Goal: Transaction & Acquisition: Obtain resource

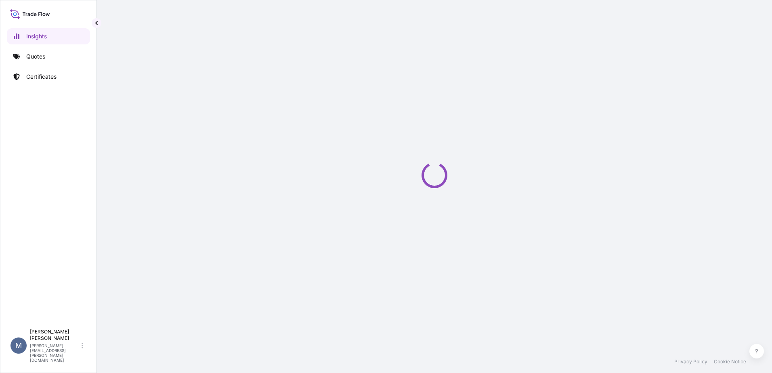
select select "2025"
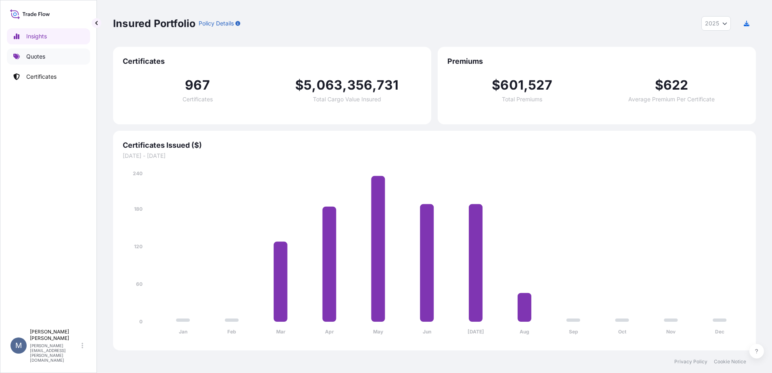
click at [40, 56] on p "Quotes" at bounding box center [35, 56] width 19 height 8
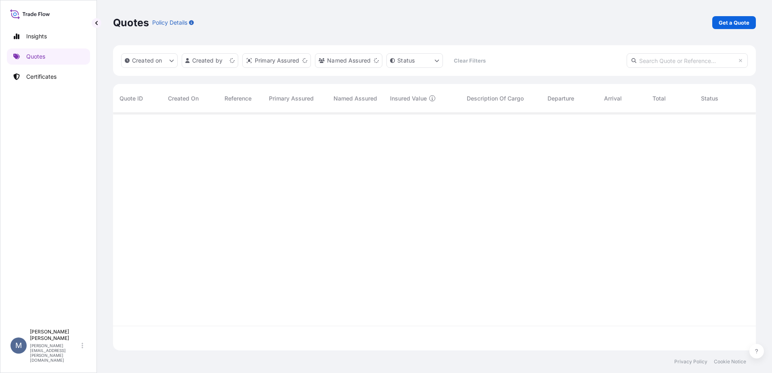
scroll to position [236, 636]
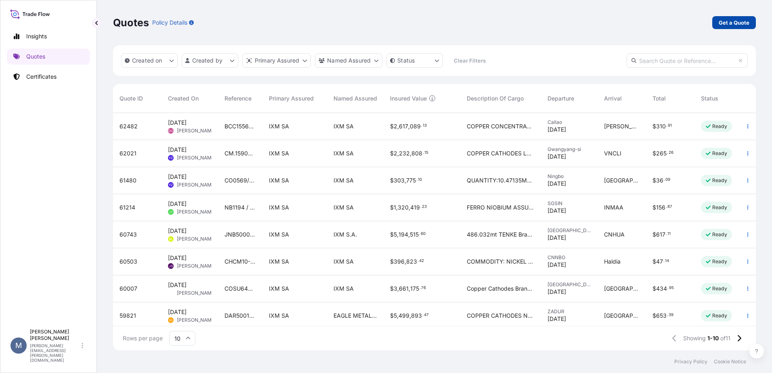
click at [740, 19] on p "Get a Quote" at bounding box center [733, 23] width 31 height 8
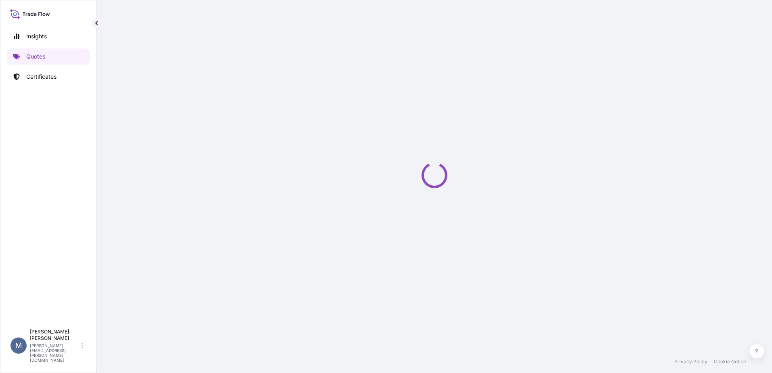
select select "Sea"
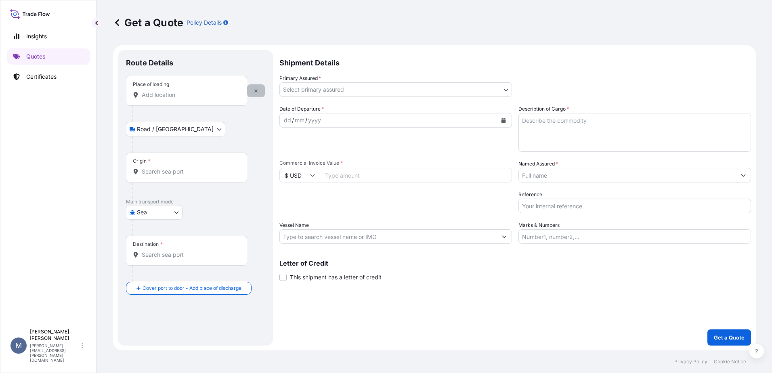
click at [257, 91] on icon "button" at bounding box center [255, 90] width 5 height 5
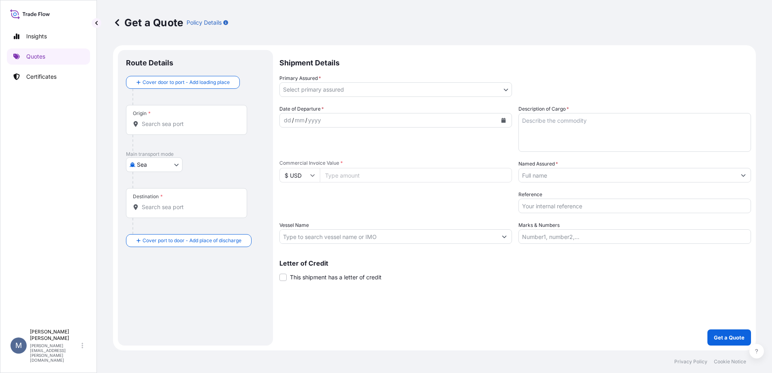
click at [182, 120] on input "Origin *" at bounding box center [189, 124] width 95 height 8
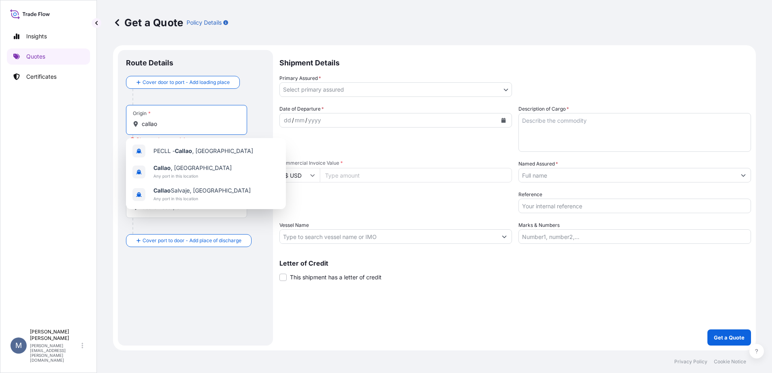
drag, startPoint x: 166, startPoint y: 126, endPoint x: 134, endPoint y: 121, distance: 32.6
click at [134, 121] on div "callao" at bounding box center [186, 124] width 107 height 8
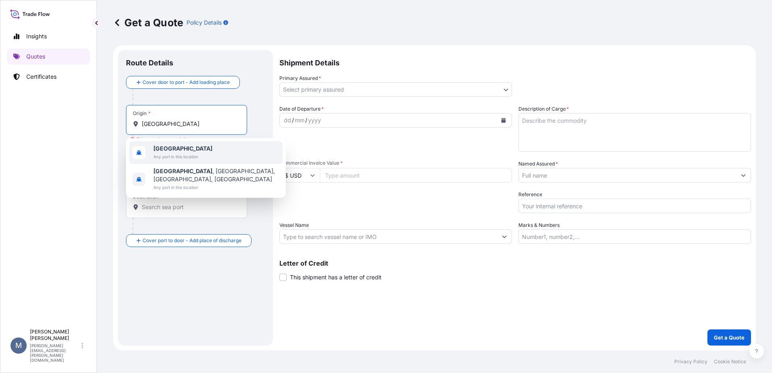
click at [182, 153] on span "Any port in this location" at bounding box center [182, 157] width 59 height 8
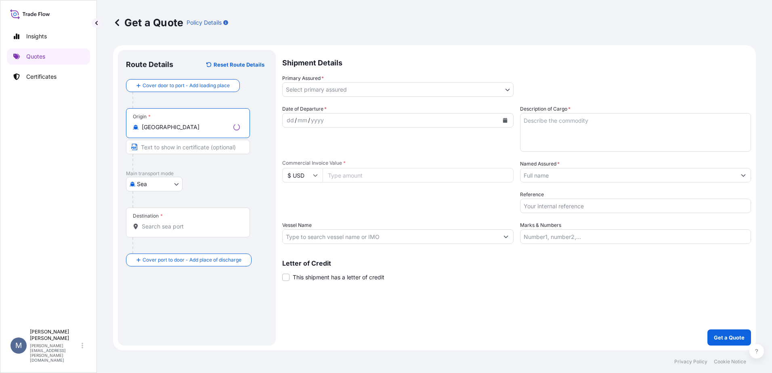
type input "[GEOGRAPHIC_DATA]"
click at [161, 229] on input "Destination *" at bounding box center [191, 226] width 98 height 8
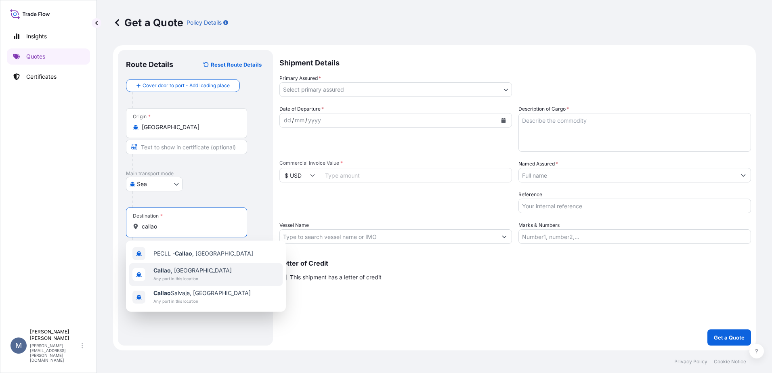
click at [197, 269] on span "[GEOGRAPHIC_DATA] , [GEOGRAPHIC_DATA]" at bounding box center [192, 270] width 78 height 8
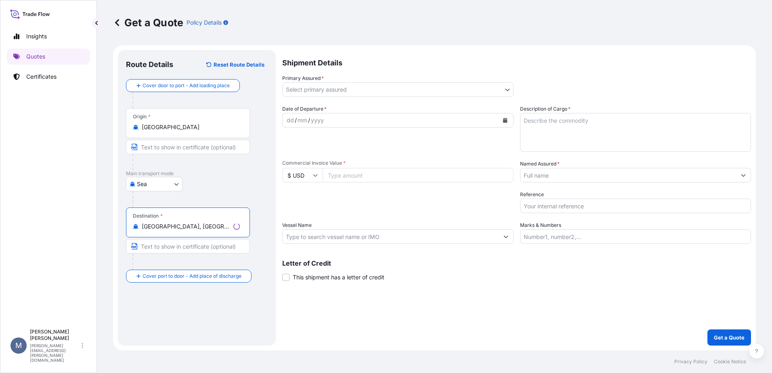
type input "[GEOGRAPHIC_DATA], [GEOGRAPHIC_DATA]"
click at [328, 88] on body "3 options available. Insights Quotes Certificates M [PERSON_NAME] [PERSON_NAME]…" at bounding box center [386, 186] width 772 height 373
click at [317, 88] on body "Insights Quotes Certificates M [PERSON_NAME] [PERSON_NAME][EMAIL_ADDRESS][PERSO…" at bounding box center [386, 186] width 772 height 373
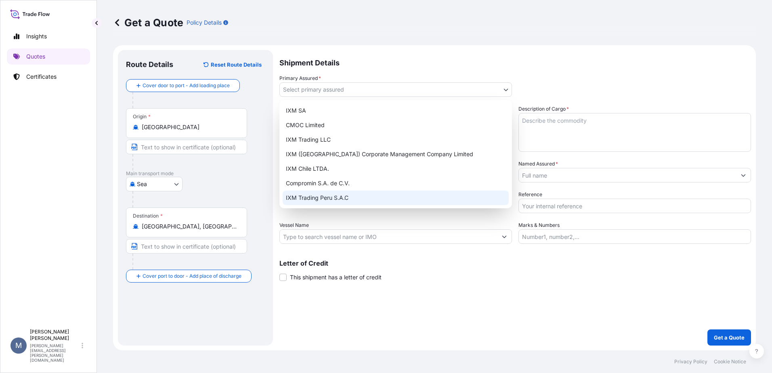
click at [341, 205] on div "IXM SA CMOC Limited IXM Trading LLC IXM ([GEOGRAPHIC_DATA]) Corporate Managemen…" at bounding box center [395, 154] width 232 height 108
click at [340, 196] on div "IXM Trading Peru S.A.C" at bounding box center [395, 197] width 226 height 15
select select "31855"
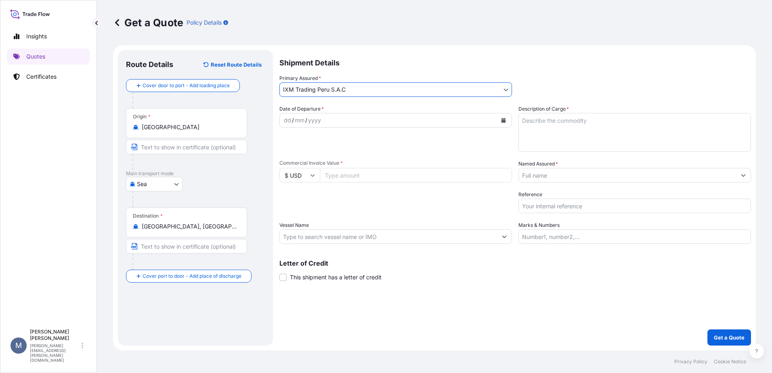
click at [345, 115] on div "dd / mm / yyyy" at bounding box center [388, 120] width 217 height 15
click at [405, 178] on input "Commercial Invoice Value *" at bounding box center [416, 175] width 192 height 15
click at [570, 175] on input "Named Assured *" at bounding box center [627, 175] width 217 height 15
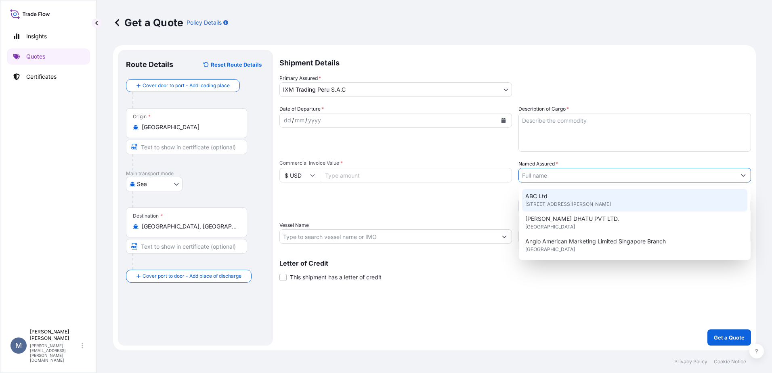
click at [344, 120] on div "dd / mm / yyyy" at bounding box center [388, 120] width 217 height 15
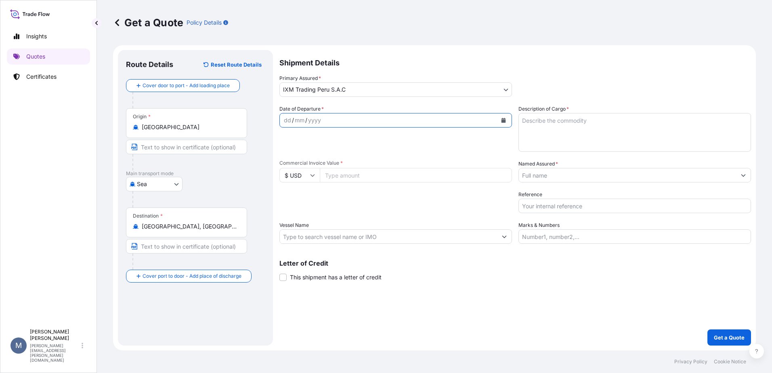
click at [504, 123] on button "Calendar" at bounding box center [503, 120] width 13 height 13
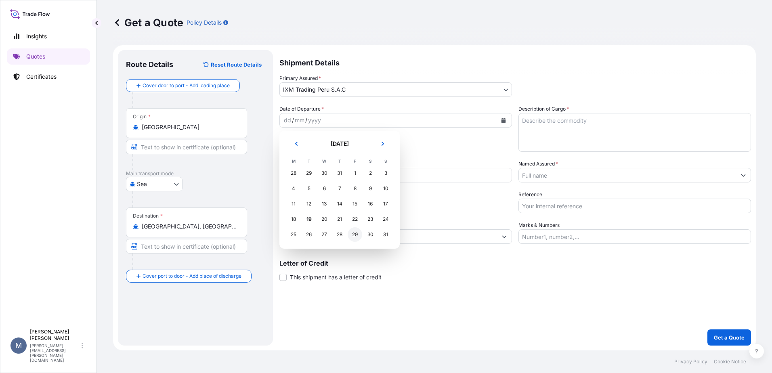
click at [353, 236] on div "29" at bounding box center [354, 234] width 15 height 15
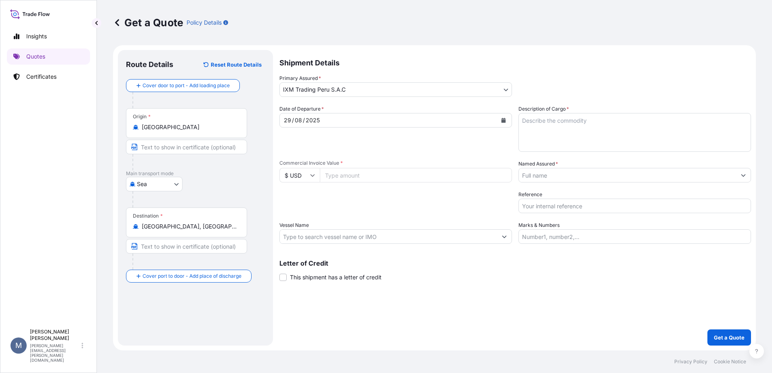
click at [548, 176] on input "Named Assured *" at bounding box center [627, 175] width 217 height 15
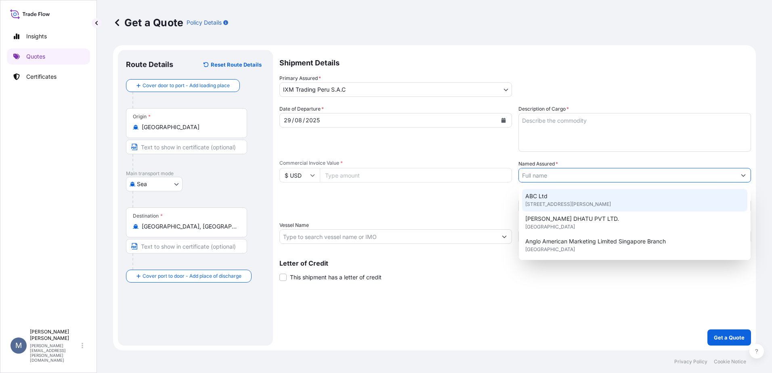
drag, startPoint x: 389, startPoint y: 349, endPoint x: 400, endPoint y: 341, distance: 14.0
click at [393, 348] on form "Route Details Reset Route Details Cover door to port - Add loading place Place …" at bounding box center [434, 197] width 642 height 305
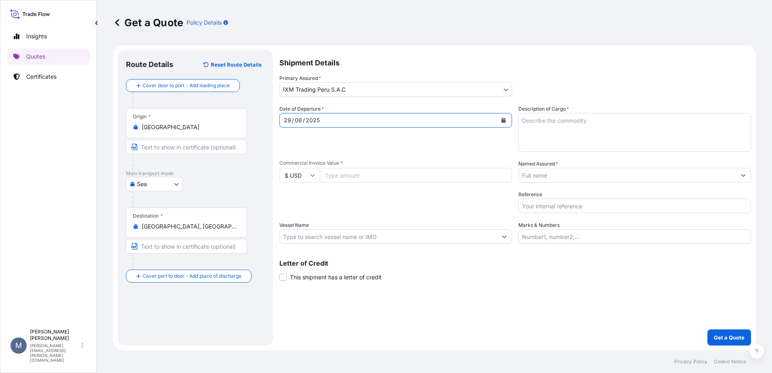
click at [357, 116] on div "[DATE]" at bounding box center [388, 120] width 217 height 15
click at [501, 124] on button "Calendar" at bounding box center [503, 120] width 13 height 13
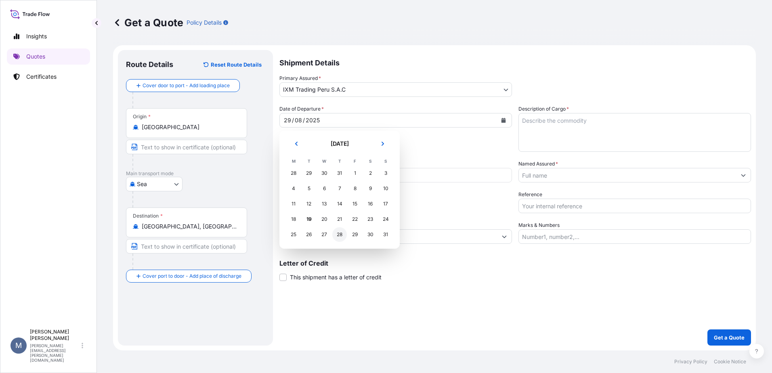
click at [343, 237] on div "28" at bounding box center [339, 234] width 15 height 15
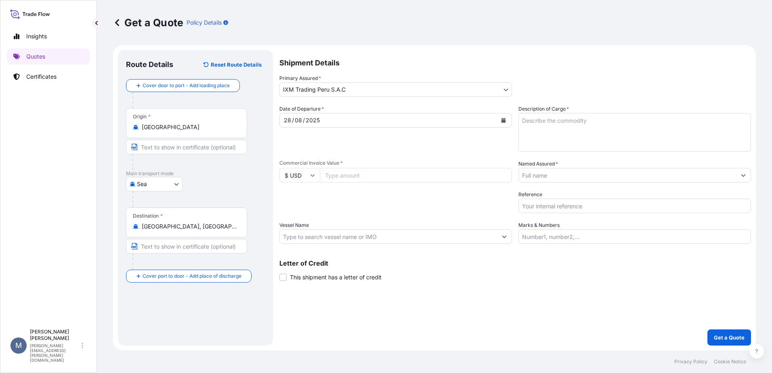
click at [558, 129] on textarea "Description of Cargo *" at bounding box center [634, 132] width 232 height 39
paste textarea "2 containers of copper concentrate"
drag, startPoint x: 525, startPoint y: 120, endPoint x: 513, endPoint y: 121, distance: 12.1
click at [513, 121] on div "Date of Departure * [DATE] Cargo Category * Metals of every type and descriptio…" at bounding box center [514, 174] width 471 height 139
click at [639, 127] on textarea "15 containers of copper concentrate" at bounding box center [634, 132] width 232 height 39
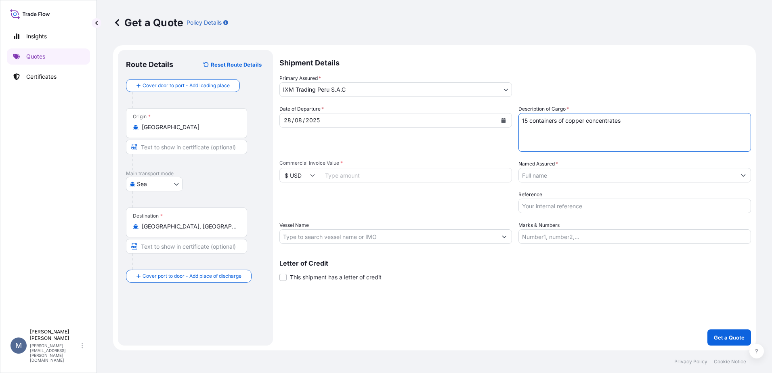
type textarea "15 containers of copper concentrates"
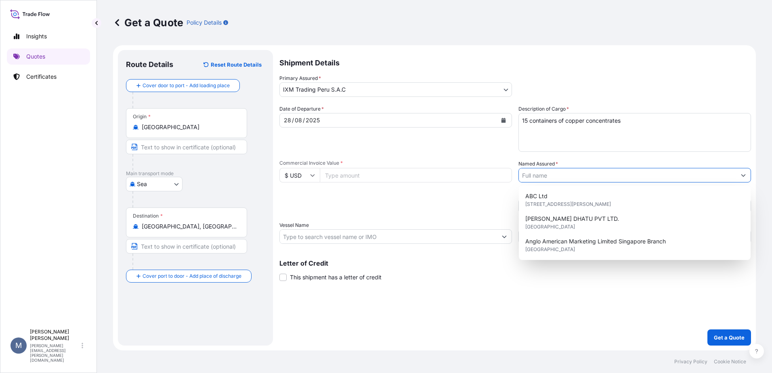
click at [632, 181] on input "Named Assured *" at bounding box center [627, 175] width 217 height 15
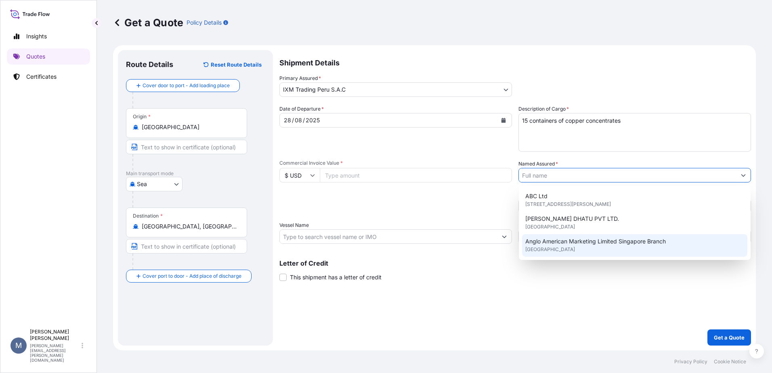
drag, startPoint x: 568, startPoint y: 281, endPoint x: 563, endPoint y: 276, distance: 7.7
click at [567, 281] on div "Shipment Details Primary Assured * IXM Trading [GEOGRAPHIC_DATA] S.A.C IXM SA C…" at bounding box center [514, 197] width 471 height 295
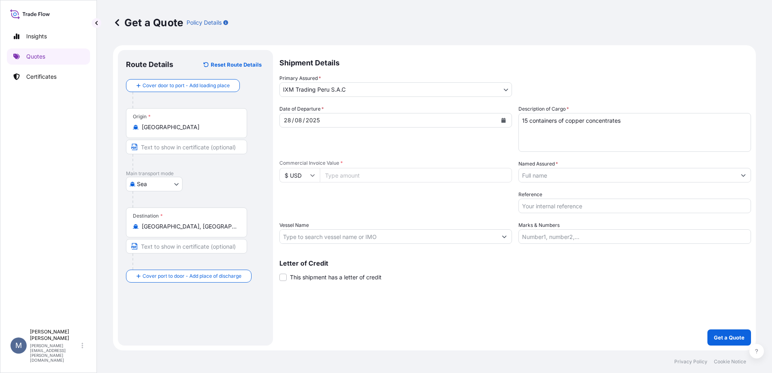
click at [397, 184] on div "Date of Departure * [DATE] Cargo Category * Metals of every type and descriptio…" at bounding box center [514, 174] width 471 height 139
click at [422, 241] on input "Vessel Name" at bounding box center [388, 236] width 217 height 15
click at [313, 240] on input "Vessel Name" at bounding box center [388, 236] width 217 height 15
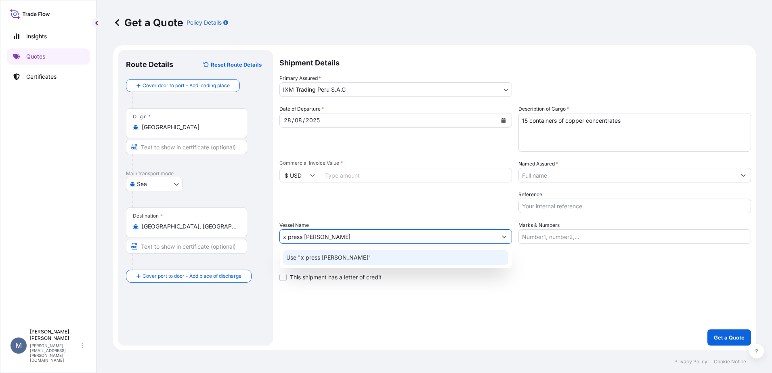
click at [318, 258] on p "Use "x press [PERSON_NAME]"" at bounding box center [328, 257] width 85 height 8
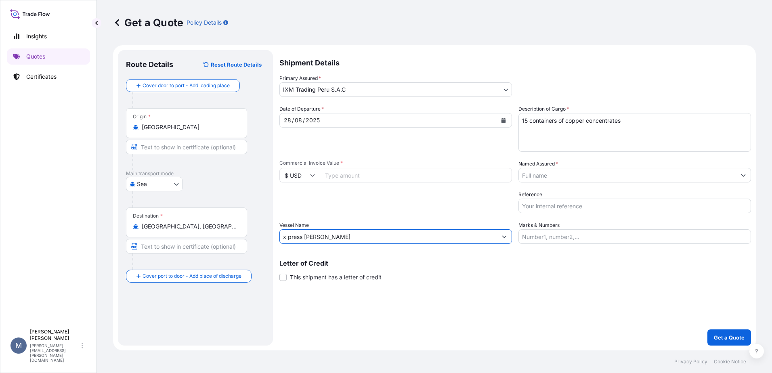
drag, startPoint x: 327, startPoint y: 236, endPoint x: 251, endPoint y: 238, distance: 76.3
click at [251, 238] on form "Route Details Reset Route Details Cover door to port - Add loading place Place …" at bounding box center [434, 197] width 642 height 305
type input "x press [PERSON_NAME]"
click at [314, 239] on input "x press [PERSON_NAME]" at bounding box center [388, 236] width 217 height 15
click at [324, 238] on input "x press [PERSON_NAME]" at bounding box center [388, 236] width 217 height 15
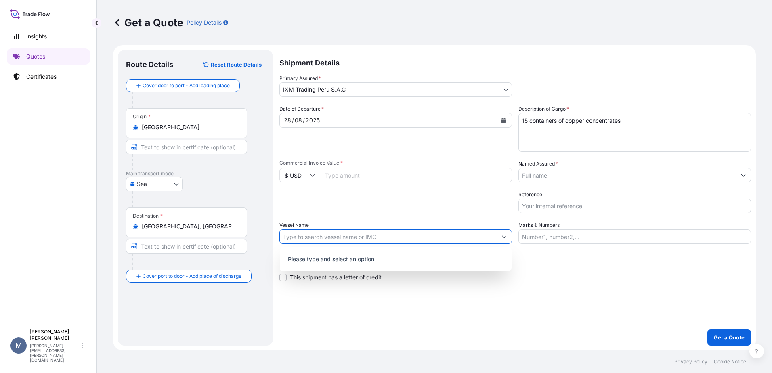
paste input "x press [PERSON_NAME]"
type input "x press [PERSON_NAME]"
drag, startPoint x: 324, startPoint y: 237, endPoint x: 172, endPoint y: 228, distance: 151.6
click at [172, 228] on form "Route Details Reset Route Details Cover door to port - Add loading place Place …" at bounding box center [434, 197] width 642 height 305
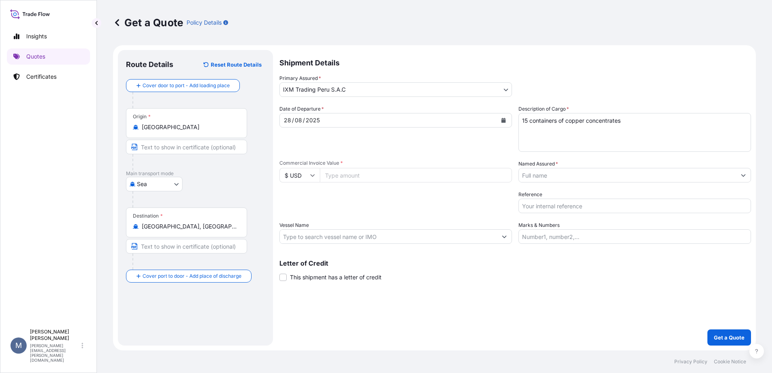
click at [423, 232] on input "Vessel Name" at bounding box center [388, 236] width 217 height 15
paste input "9629419"
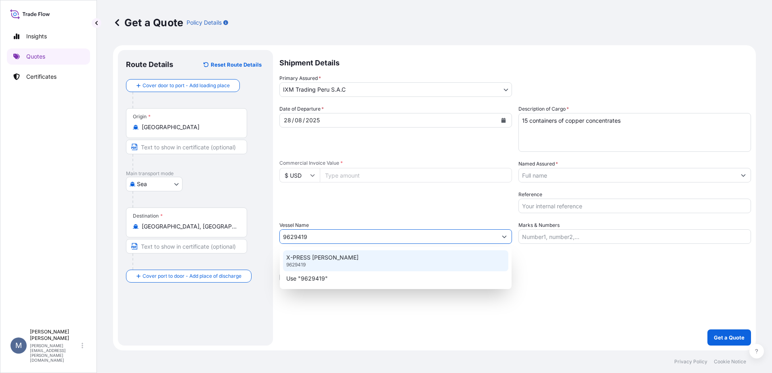
click at [416, 261] on div "X-PRESS [PERSON_NAME] 9629419" at bounding box center [395, 260] width 225 height 21
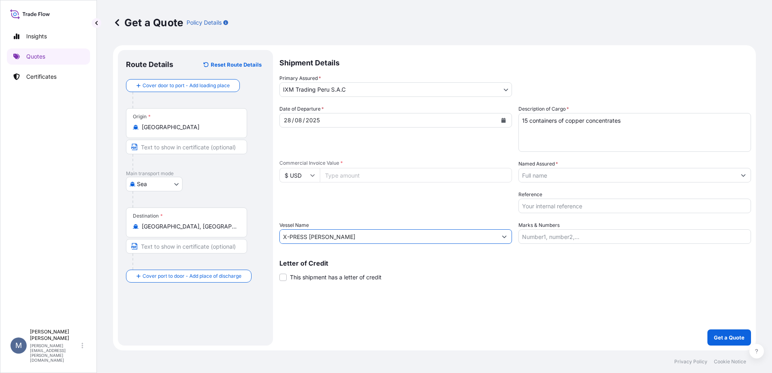
type input "X-PRESS [PERSON_NAME]"
click at [551, 205] on input "Reference" at bounding box center [634, 206] width 232 height 15
click at [561, 209] on input "Reference" at bounding box center [634, 206] width 232 height 15
type input "AUC1253"
click at [567, 172] on input "Named Assured *" at bounding box center [627, 175] width 217 height 15
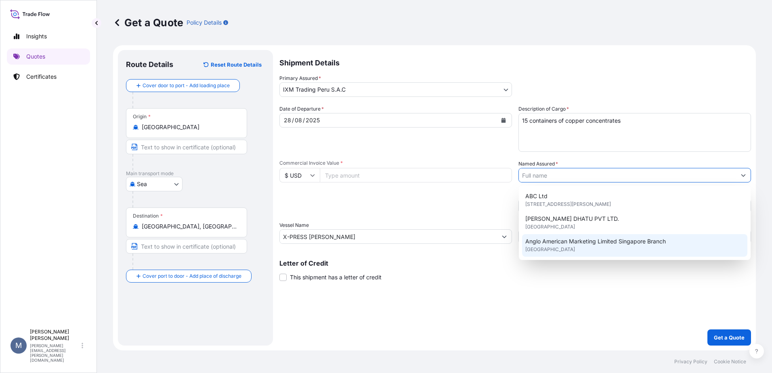
click at [495, 325] on div "Shipment Details Primary Assured * IXM Trading [GEOGRAPHIC_DATA] S.A.C IXM SA C…" at bounding box center [514, 197] width 471 height 295
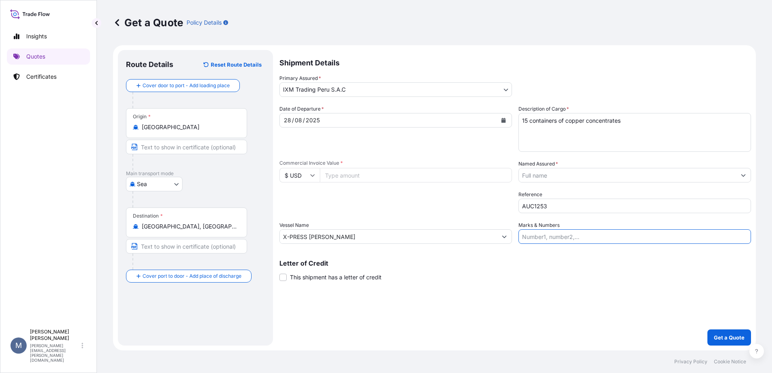
click at [596, 243] on input "Marks & Numbers" at bounding box center [634, 236] width 232 height 15
click at [432, 180] on input "Commercial Invoice Value *" at bounding box center [416, 175] width 192 height 15
click at [403, 179] on input "Commercial Invoice Value *" at bounding box center [416, 175] width 192 height 15
type input "950000"
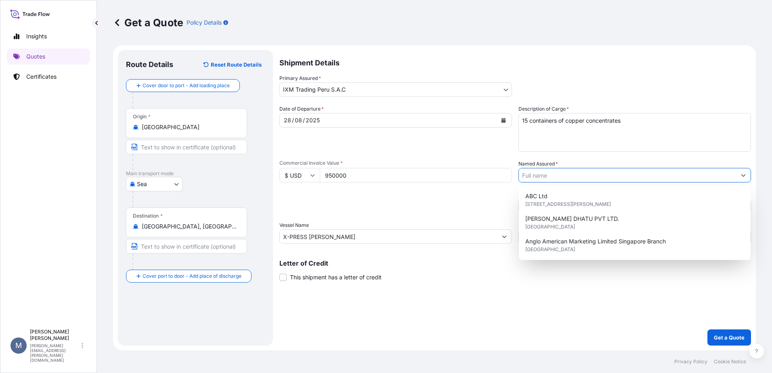
click at [570, 178] on input "Named Assured *" at bounding box center [627, 175] width 217 height 15
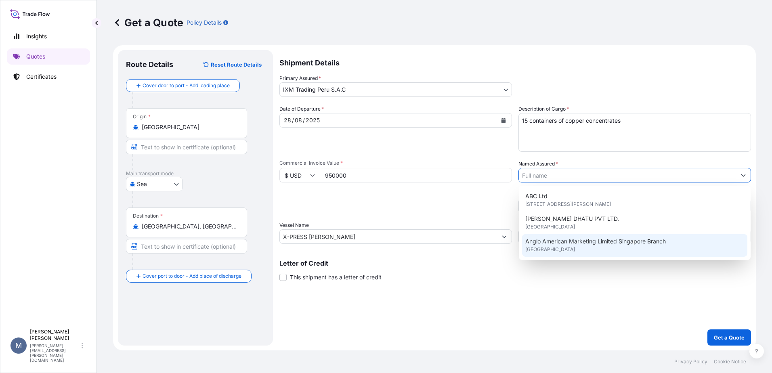
click at [525, 310] on div "Shipment Details Primary Assured * IXM Trading [GEOGRAPHIC_DATA] S.A.C IXM SA C…" at bounding box center [514, 197] width 471 height 295
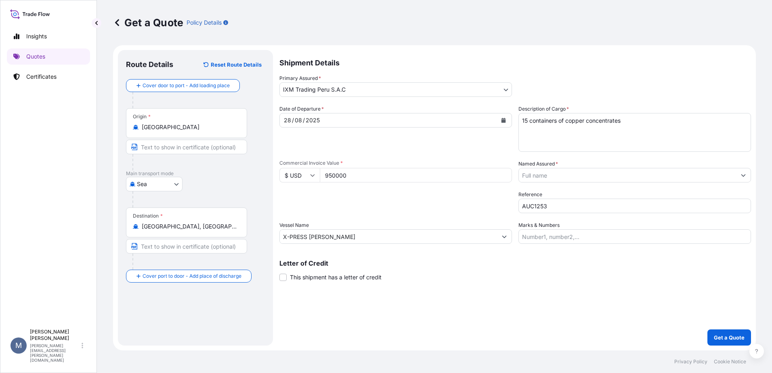
click at [592, 166] on div "Named Assured *" at bounding box center [634, 171] width 232 height 23
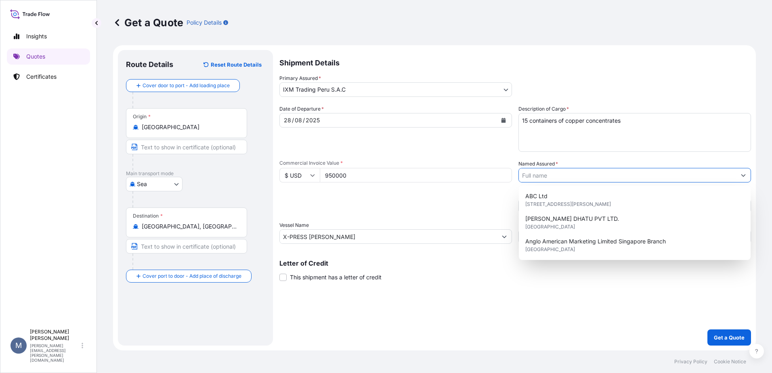
click at [595, 174] on input "Named Assured *" at bounding box center [627, 175] width 217 height 15
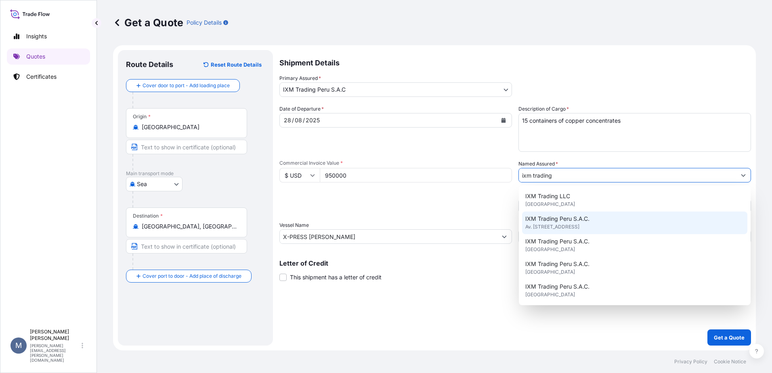
click at [579, 230] on span "Av. [STREET_ADDRESS]" at bounding box center [552, 227] width 54 height 8
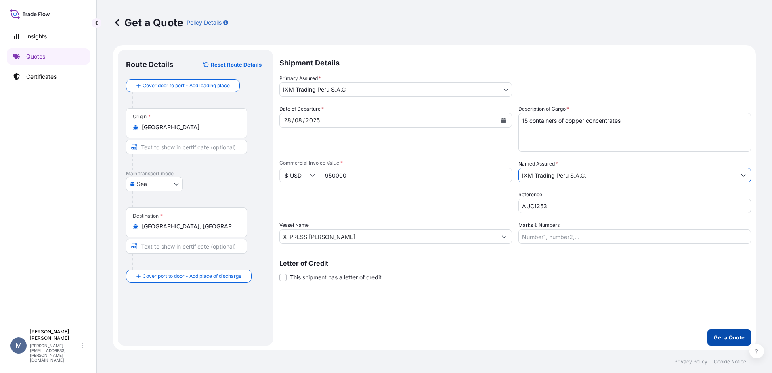
type input "IXM Trading Peru S.A.C."
click at [721, 333] on p "Get a Quote" at bounding box center [728, 337] width 31 height 8
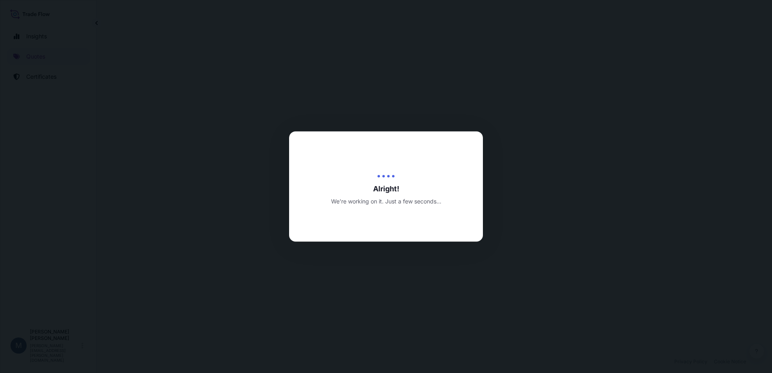
select select "Sea"
select select "31855"
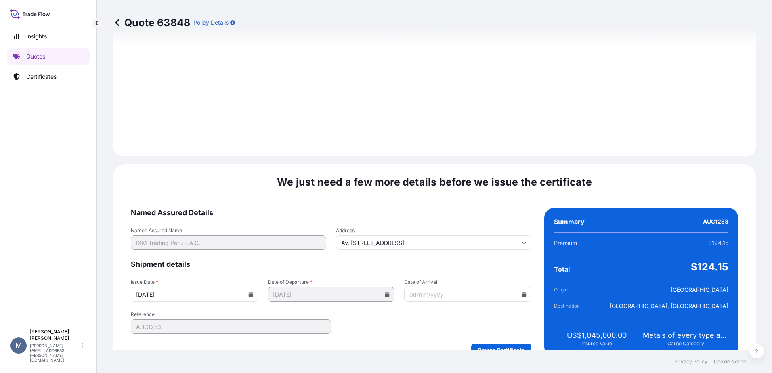
scroll to position [842, 0]
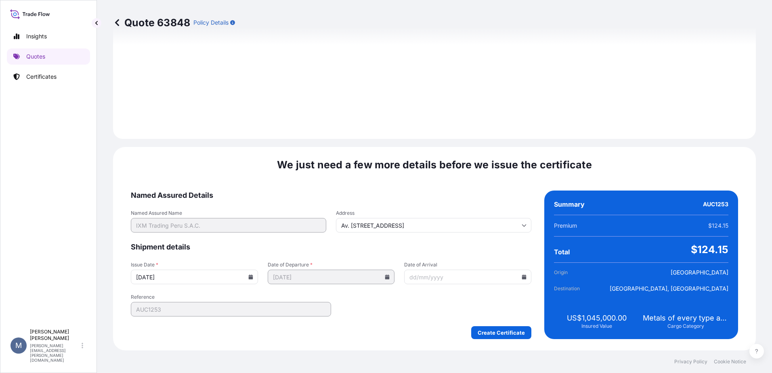
click at [248, 277] on icon at bounding box center [250, 276] width 4 height 5
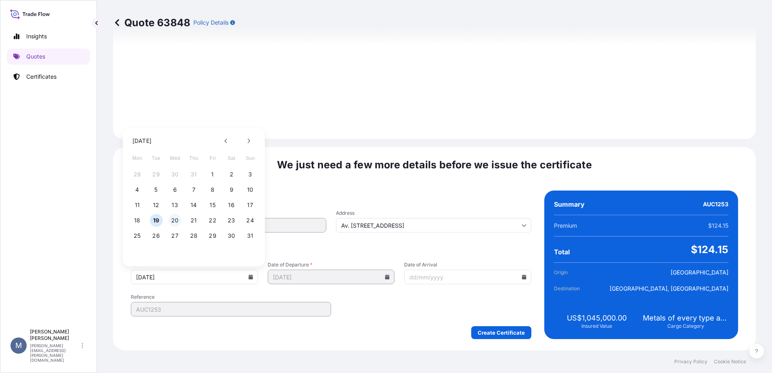
click at [179, 218] on button "20" at bounding box center [174, 220] width 13 height 13
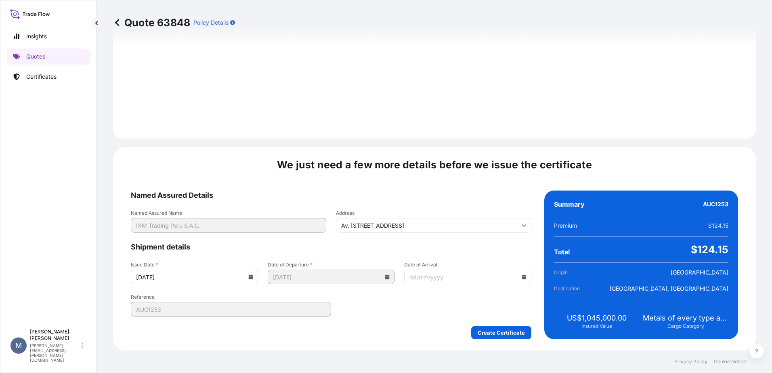
type input "[DATE]"
click at [522, 277] on icon at bounding box center [524, 276] width 4 height 5
click at [523, 235] on button "31" at bounding box center [520, 235] width 13 height 13
type input "[DATE]"
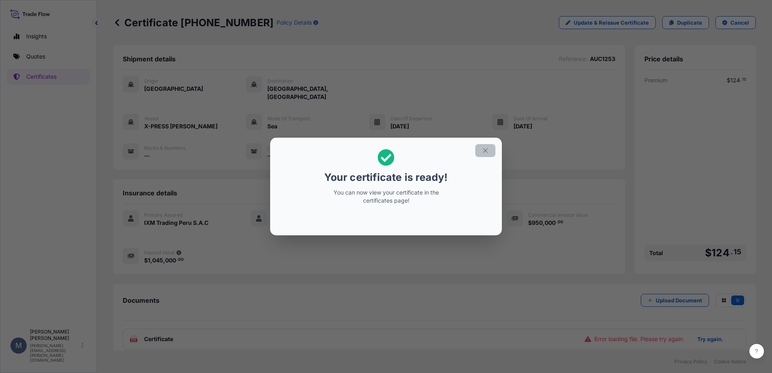
click at [482, 149] on icon "button" at bounding box center [484, 150] width 7 height 7
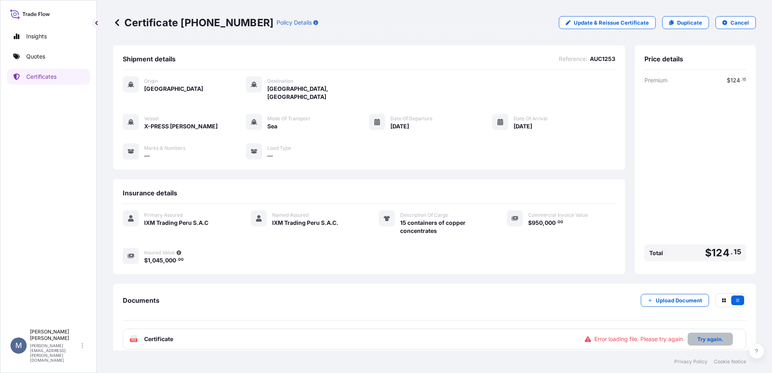
click at [709, 335] on p "Try again." at bounding box center [710, 339] width 26 height 8
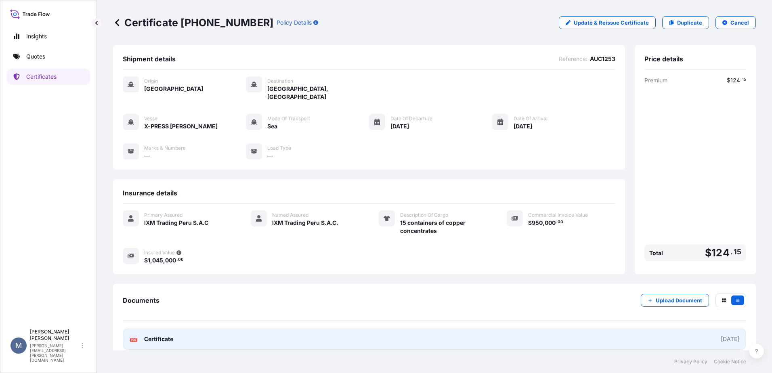
click at [694, 332] on link "PDF Certificate [DATE]" at bounding box center [434, 338] width 623 height 21
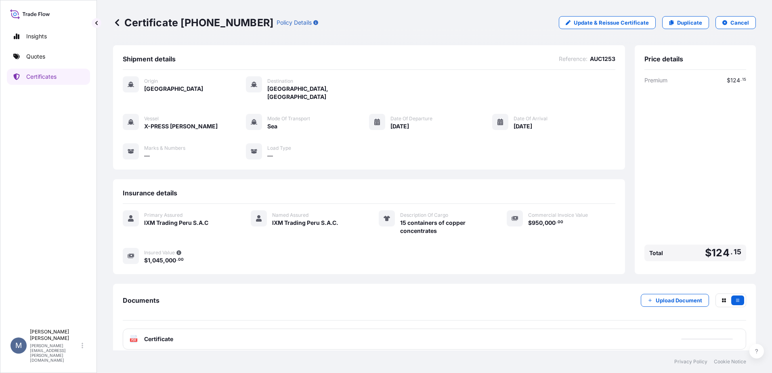
scroll to position [1, 0]
click at [53, 56] on link "Quotes" at bounding box center [48, 56] width 83 height 16
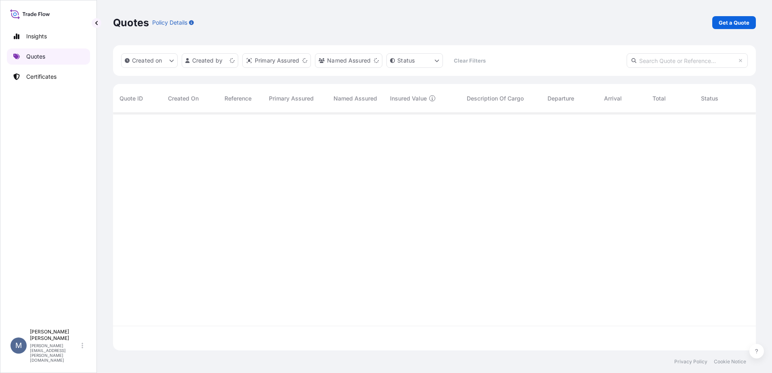
scroll to position [236, 636]
click at [749, 15] on div "Quotes Policy Details Get a Quote" at bounding box center [434, 22] width 642 height 45
click at [740, 21] on p "Get a Quote" at bounding box center [733, 23] width 31 height 8
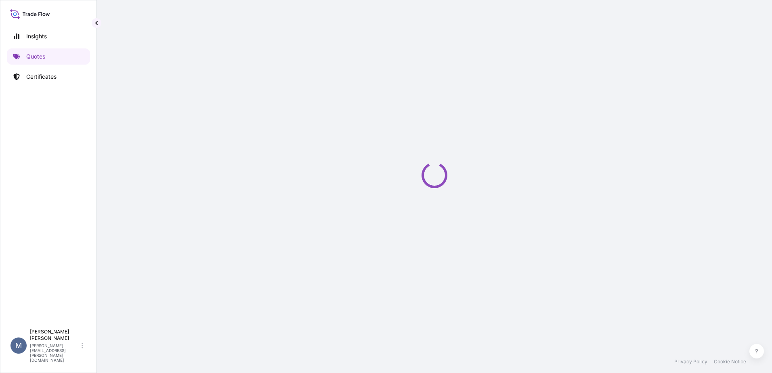
select select "Sea"
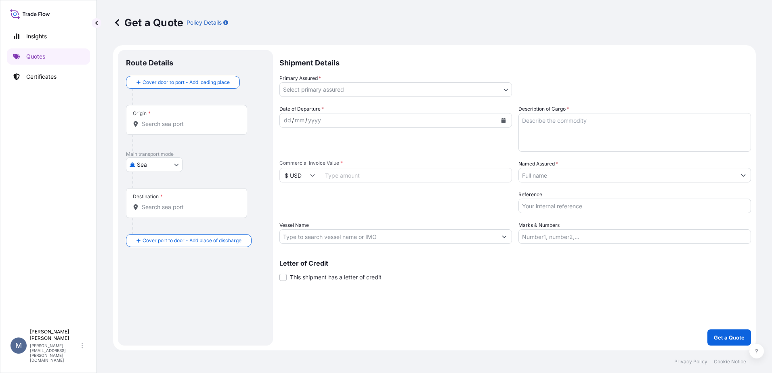
click at [295, 88] on body "Insights Quotes Certificates M [PERSON_NAME] [PERSON_NAME][EMAIL_ADDRESS][PERSO…" at bounding box center [386, 186] width 772 height 373
click at [209, 128] on input "Origin *" at bounding box center [189, 124] width 95 height 8
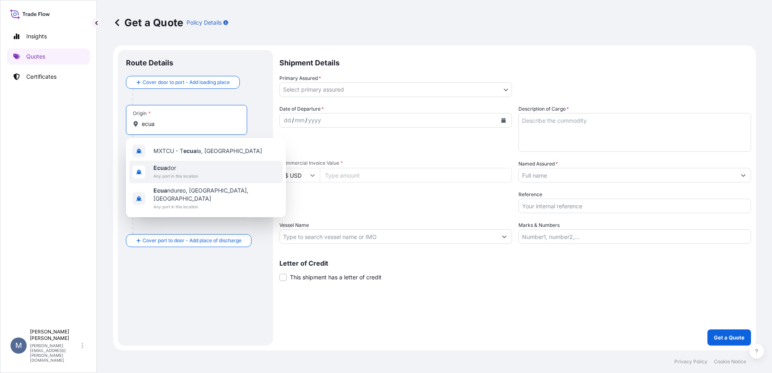
click at [188, 177] on span "Any port in this location" at bounding box center [175, 176] width 45 height 8
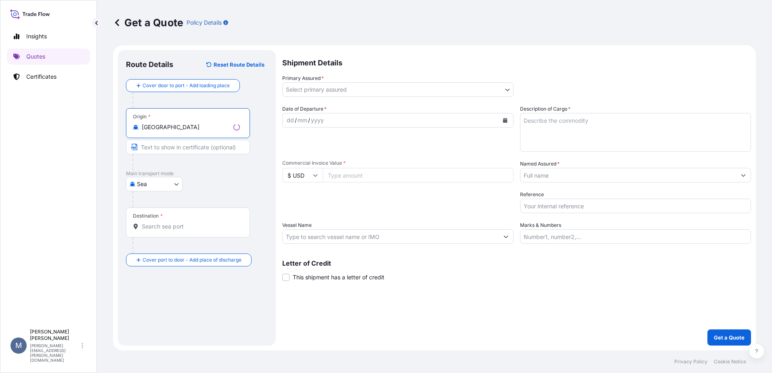
type input "[GEOGRAPHIC_DATA]"
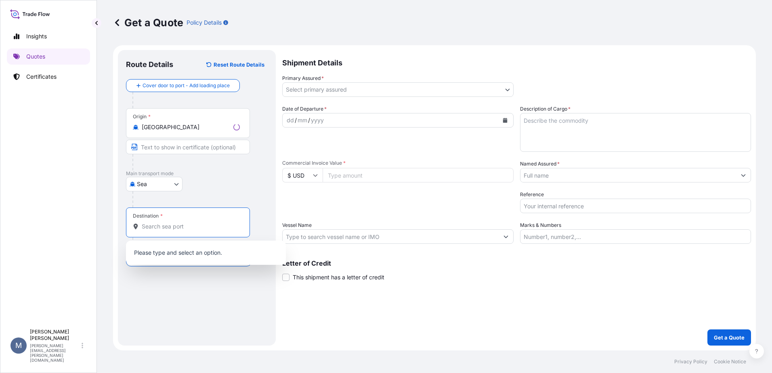
click at [166, 225] on input "Destination *" at bounding box center [191, 226] width 98 height 8
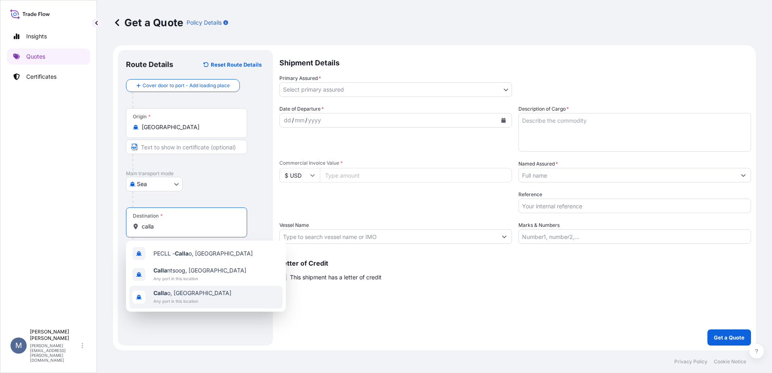
click at [177, 299] on span "Any port in this location" at bounding box center [192, 301] width 78 height 8
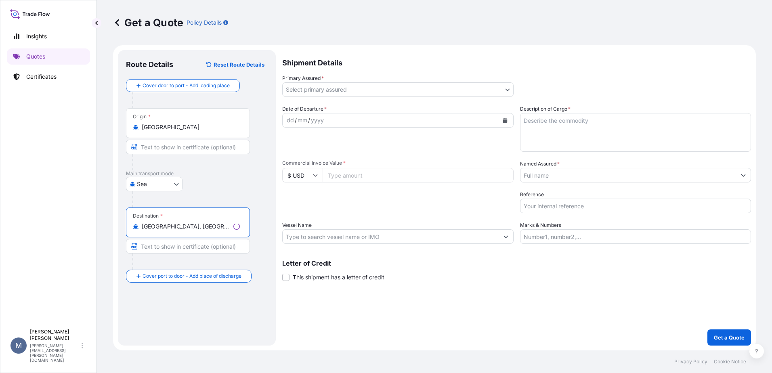
type input "[GEOGRAPHIC_DATA], [GEOGRAPHIC_DATA]"
click at [321, 90] on body "3 options available. 0 options available. 3 options available. Insights Quotes …" at bounding box center [386, 186] width 772 height 373
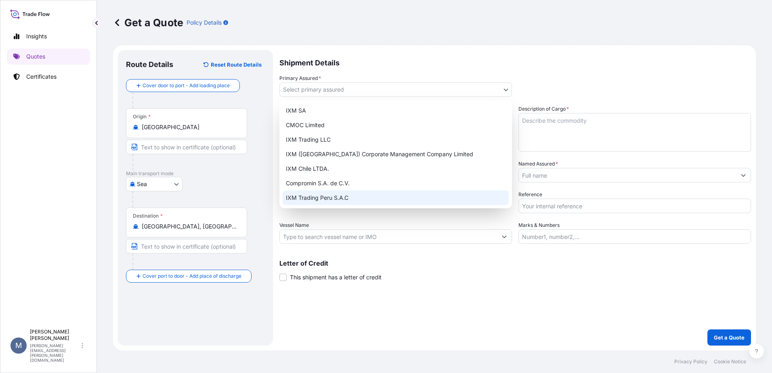
click at [327, 205] on div "IXM Trading Peru S.A.C" at bounding box center [395, 197] width 226 height 15
select select "31855"
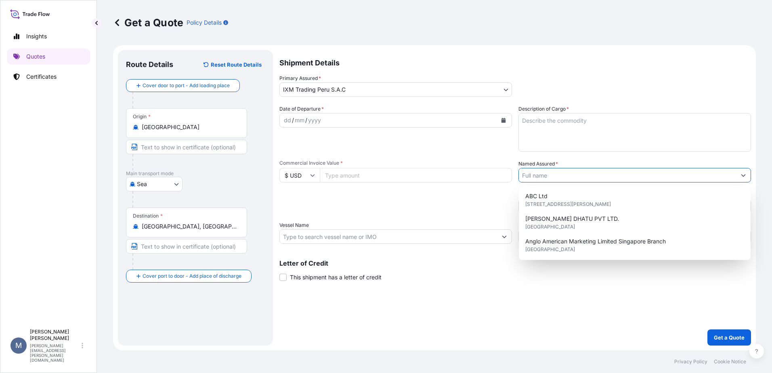
click at [560, 173] on input "Named Assured *" at bounding box center [627, 175] width 217 height 15
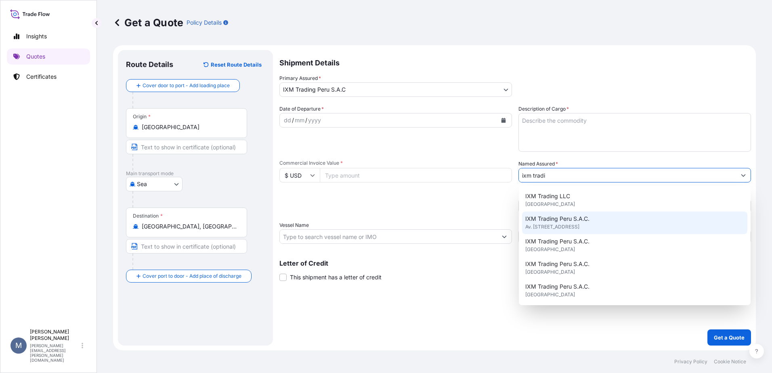
click at [579, 226] on span "Av. [STREET_ADDRESS]" at bounding box center [552, 227] width 54 height 8
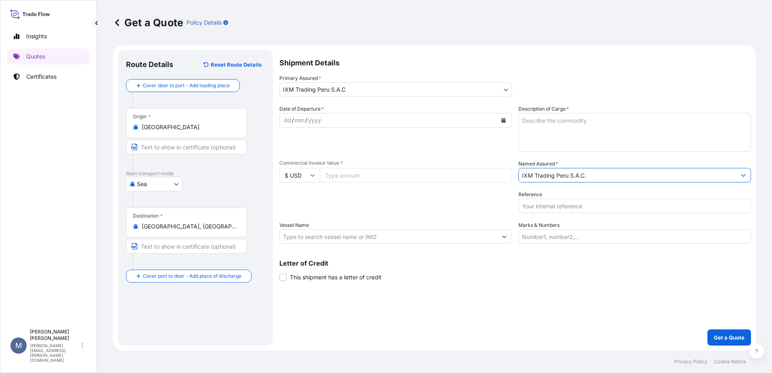
type input "IXM Trading Peru S.A.C."
click at [362, 176] on input "Commercial Invoice Value *" at bounding box center [416, 175] width 192 height 15
click at [337, 175] on input "600000" at bounding box center [416, 175] width 192 height 15
type input "600000"
click at [380, 245] on div "Shipment Details Primary Assured * IXM Trading [GEOGRAPHIC_DATA] S.A.C IXM SA C…" at bounding box center [514, 197] width 471 height 295
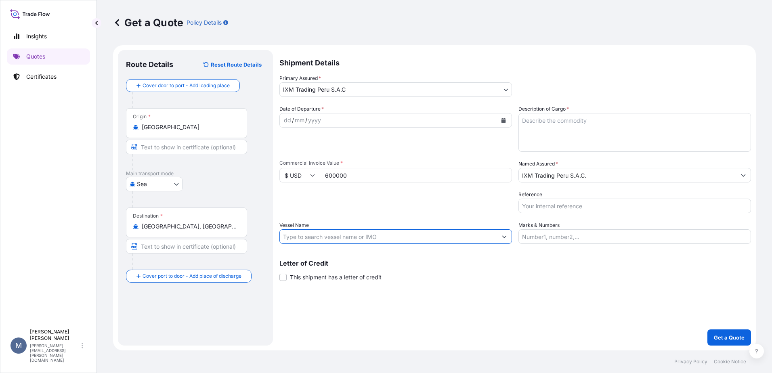
click at [376, 239] on input "Vessel Name" at bounding box center [388, 236] width 217 height 15
click at [360, 236] on input "Vessel Name" at bounding box center [388, 236] width 217 height 15
paste input "9629419"
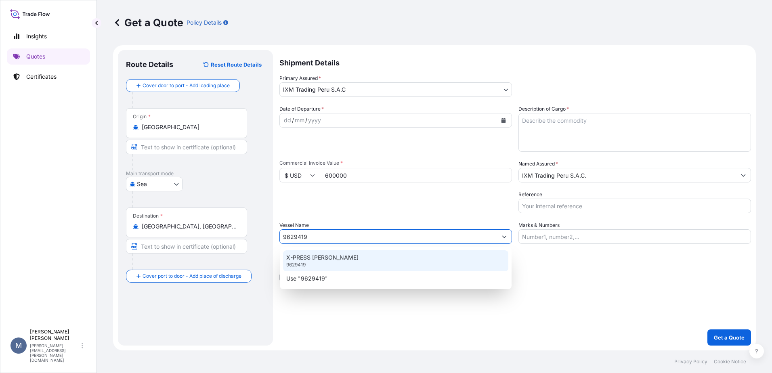
click at [346, 261] on div "X-PRESS [PERSON_NAME] 9629419" at bounding box center [395, 260] width 225 height 21
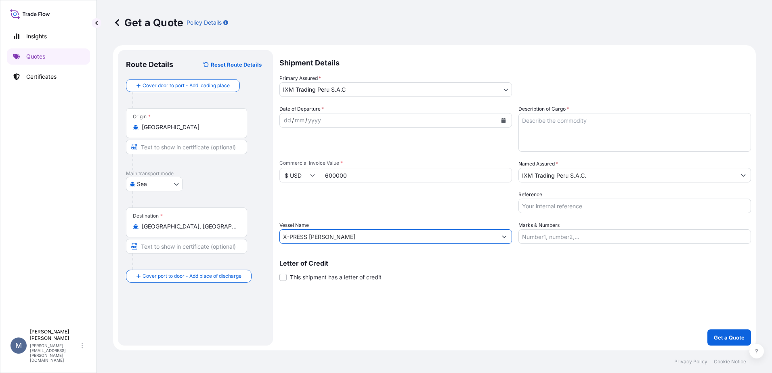
type input "X-PRESS [PERSON_NAME]"
click at [501, 119] on icon "Calendar" at bounding box center [503, 120] width 5 height 5
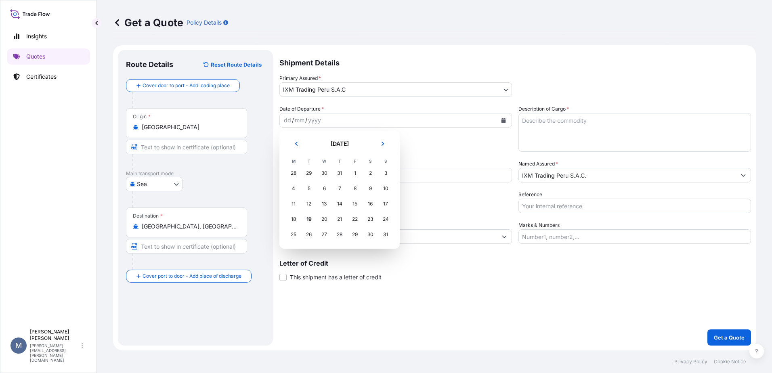
click at [342, 227] on td "28" at bounding box center [339, 234] width 15 height 15
click at [340, 234] on div "28" at bounding box center [339, 234] width 15 height 15
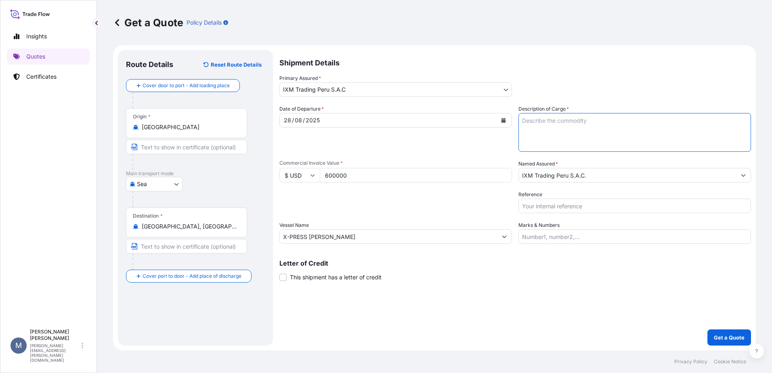
click at [557, 122] on textarea "Description of Cargo *" at bounding box center [634, 132] width 232 height 39
paste textarea "15 containers of copper concentrates"
click at [527, 120] on textarea "15 containers of copper concentrates" at bounding box center [634, 132] width 232 height 39
type textarea "12 containers of copper concentrates"
click at [559, 212] on input "Reference" at bounding box center [634, 206] width 232 height 15
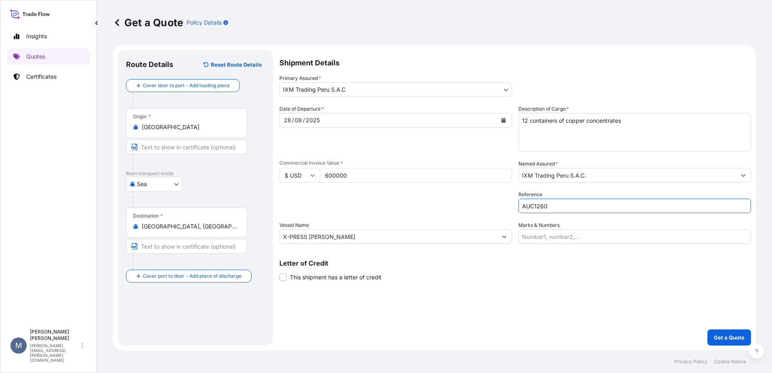
type input "AUC1260"
click at [552, 235] on input "Marks & Numbers" at bounding box center [634, 236] width 232 height 15
click at [488, 302] on div "Shipment Details Primary Assured * IXM Trading [GEOGRAPHIC_DATA] S.A.C IXM SA C…" at bounding box center [514, 197] width 471 height 295
click at [729, 335] on p "Get a Quote" at bounding box center [728, 337] width 31 height 8
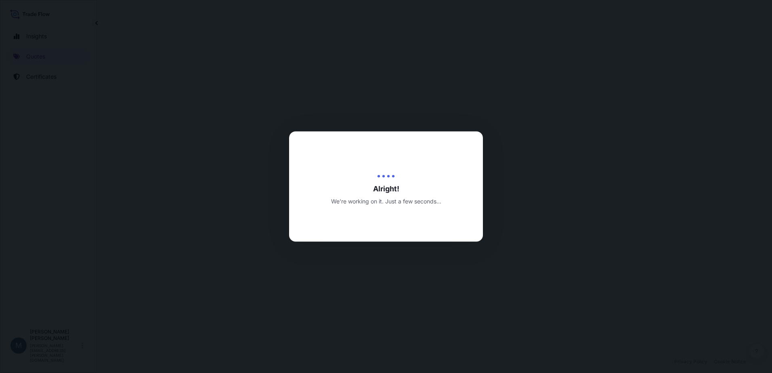
select select "Sea"
select select "31855"
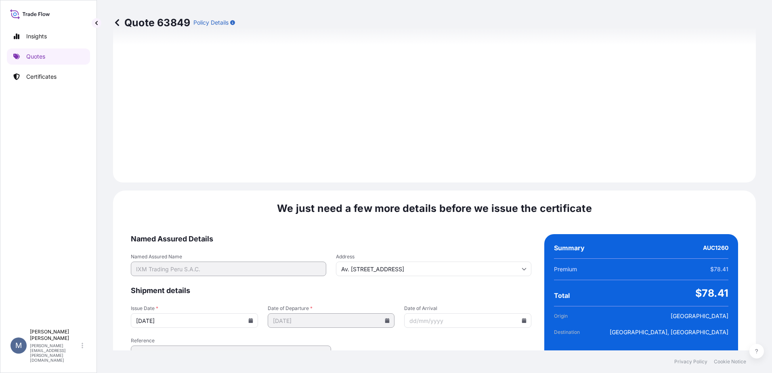
scroll to position [842, 0]
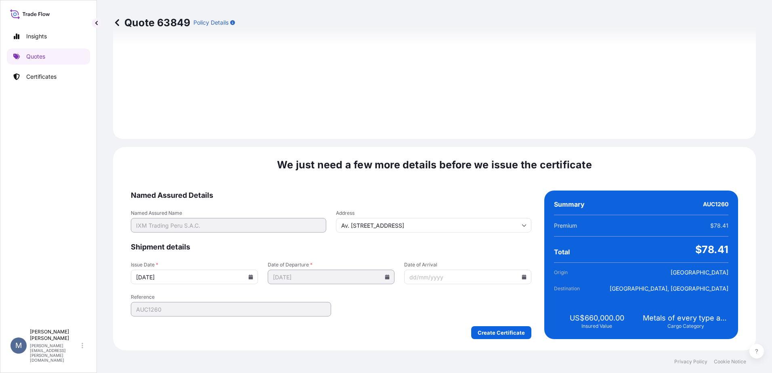
click at [521, 280] on input "Date of Arrival" at bounding box center [467, 277] width 127 height 15
click at [519, 280] on input "Date of Arrival" at bounding box center [467, 277] width 127 height 15
click at [509, 278] on input "Date of Arrival" at bounding box center [467, 277] width 127 height 15
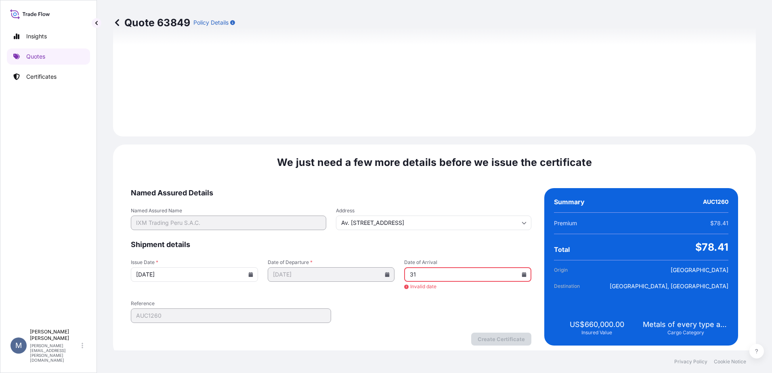
scroll to position [859, 0]
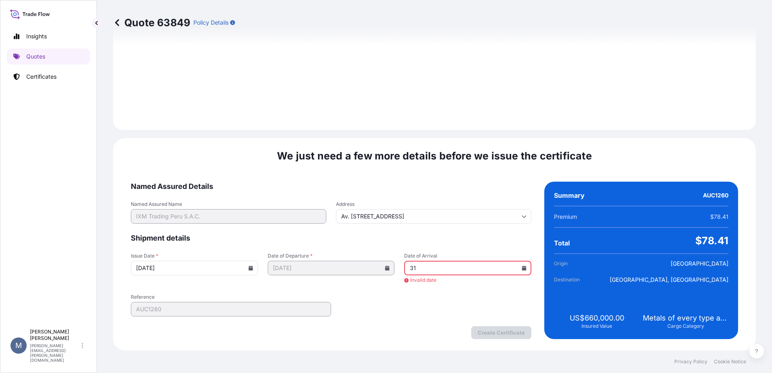
click at [521, 266] on icon at bounding box center [523, 268] width 5 height 5
click at [521, 222] on button "31" at bounding box center [520, 226] width 13 height 13
type input "[DATE]"
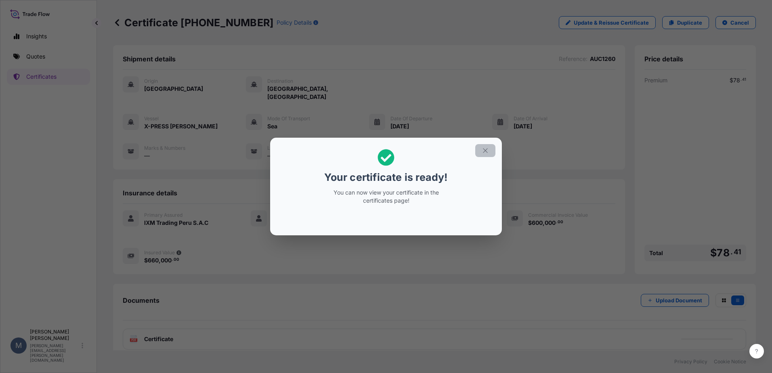
click at [485, 150] on icon "button" at bounding box center [484, 150] width 7 height 7
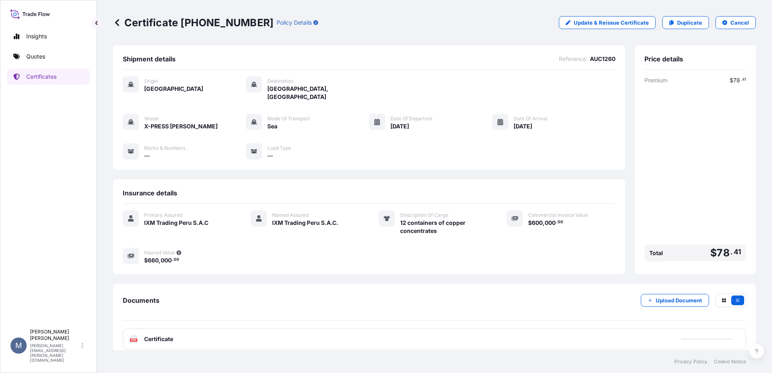
scroll to position [1, 0]
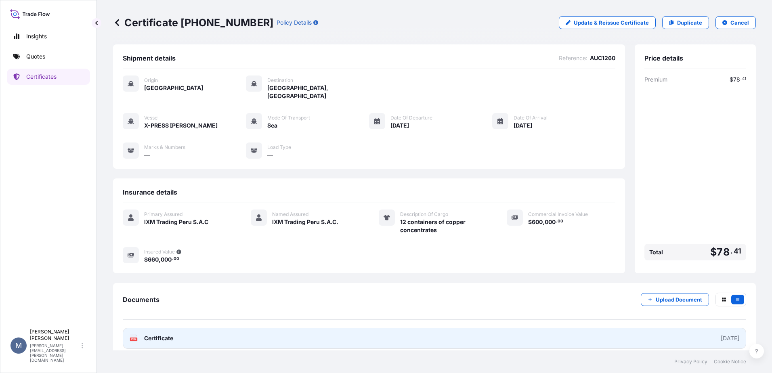
click at [153, 334] on span "Certificate" at bounding box center [158, 338] width 29 height 8
